Goal: Information Seeking & Learning: Find specific fact

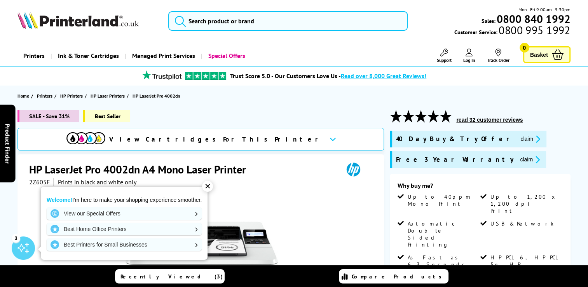
click at [37, 184] on span "2Z605F" at bounding box center [39, 182] width 21 height 8
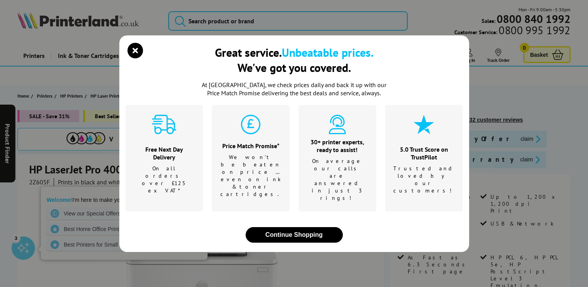
click at [37, 184] on div "Great service. Unbeatable prices. We've got you covered. At [GEOGRAPHIC_DATA], …" at bounding box center [294, 143] width 588 height 287
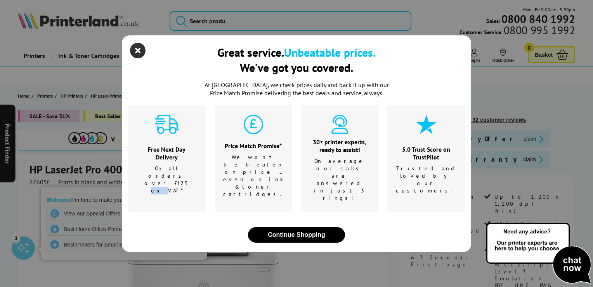
click at [136, 58] on icon "close modal" at bounding box center [138, 51] width 16 height 16
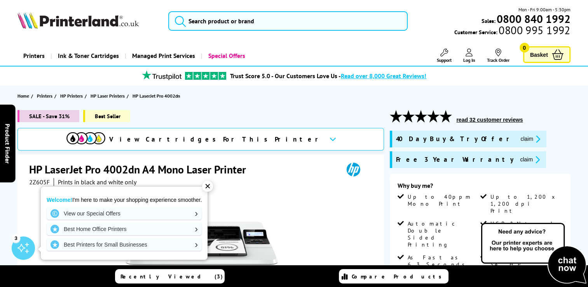
click at [41, 182] on span "2Z605F" at bounding box center [39, 182] width 21 height 8
copy span "2Z605F"
